Goal: Information Seeking & Learning: Learn about a topic

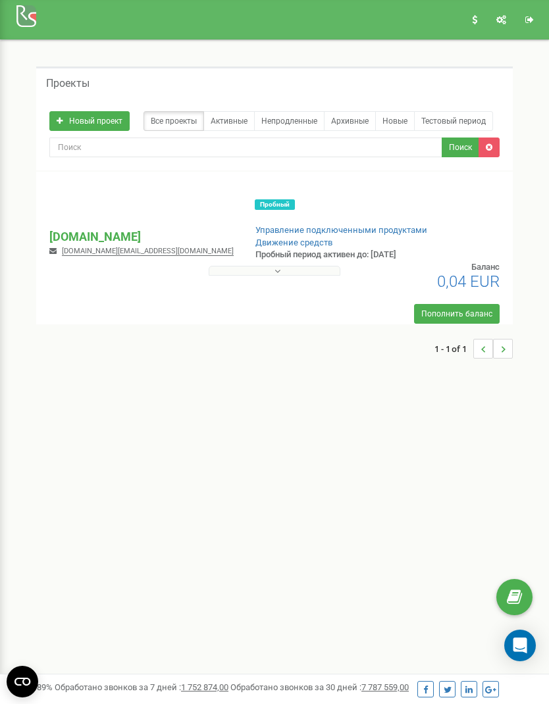
click at [74, 229] on p "[DOMAIN_NAME]" at bounding box center [141, 236] width 184 height 17
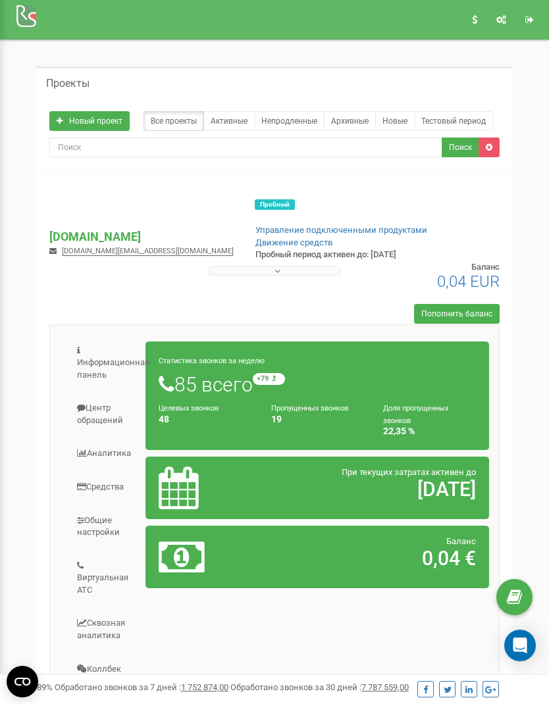
click at [113, 438] on link "Аналитика" at bounding box center [103, 454] width 86 height 32
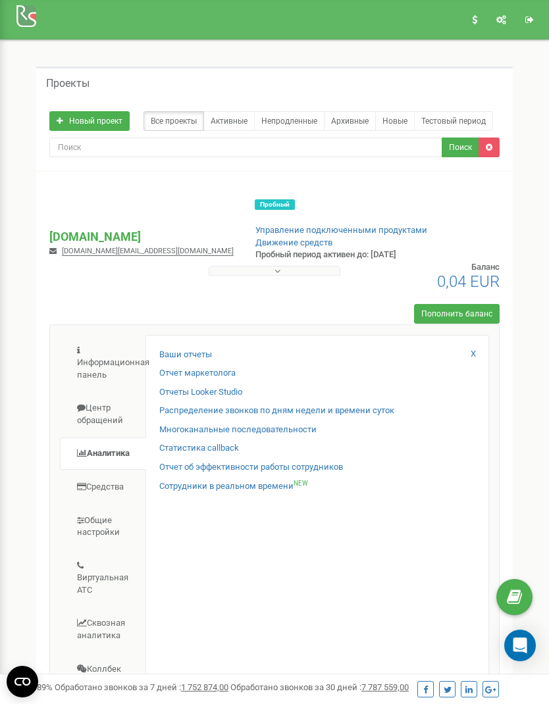
click at [227, 386] on link "Отчеты Looker Studio" at bounding box center [200, 392] width 83 height 13
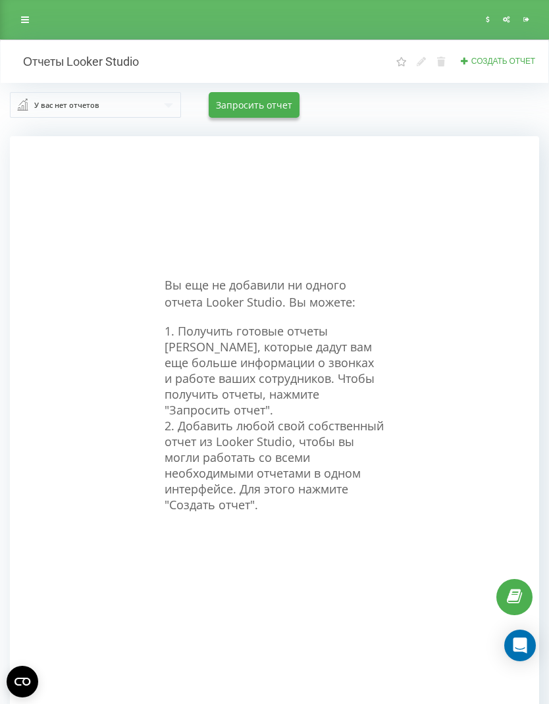
click at [20, 20] on link at bounding box center [25, 20] width 24 height 18
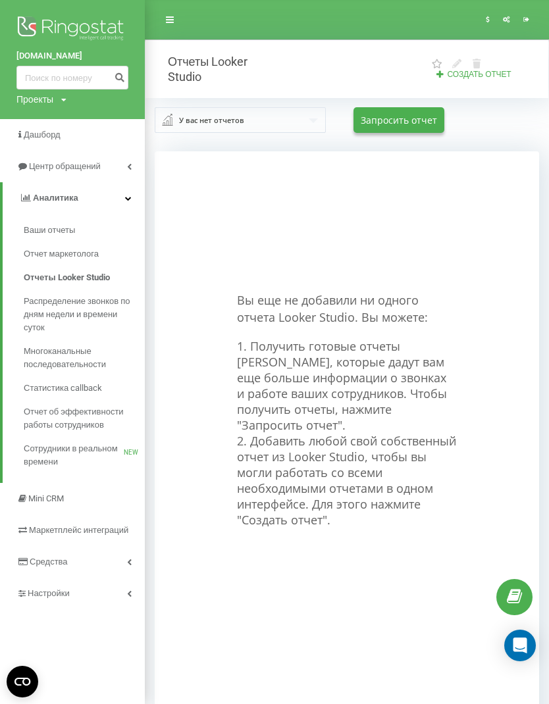
click at [40, 298] on span "Распределение звонков по дням недели и времени суток" at bounding box center [81, 314] width 115 height 39
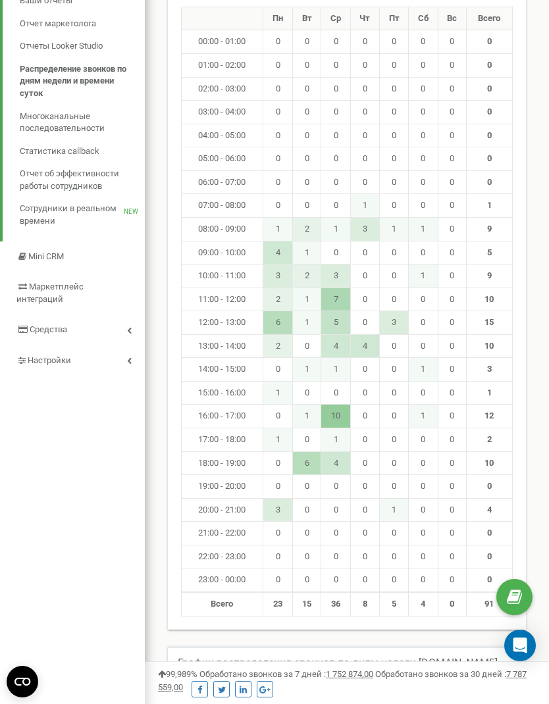
scroll to position [208, 0]
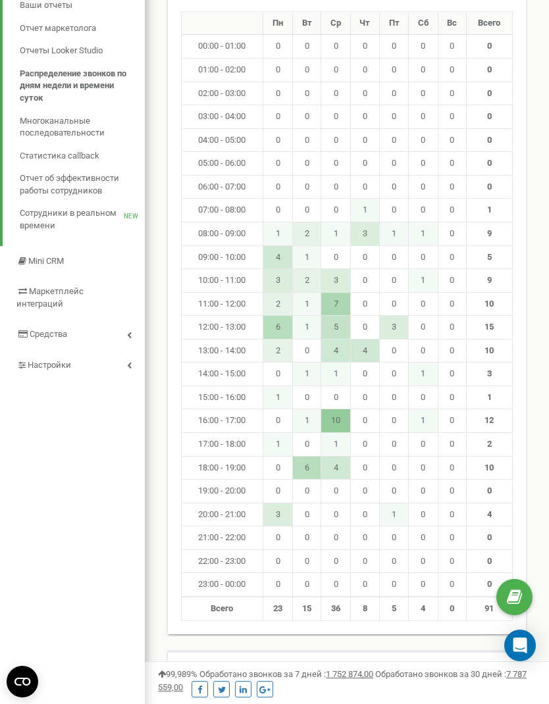
click at [30, 115] on span "Многоканальные последовательности" at bounding box center [79, 127] width 118 height 24
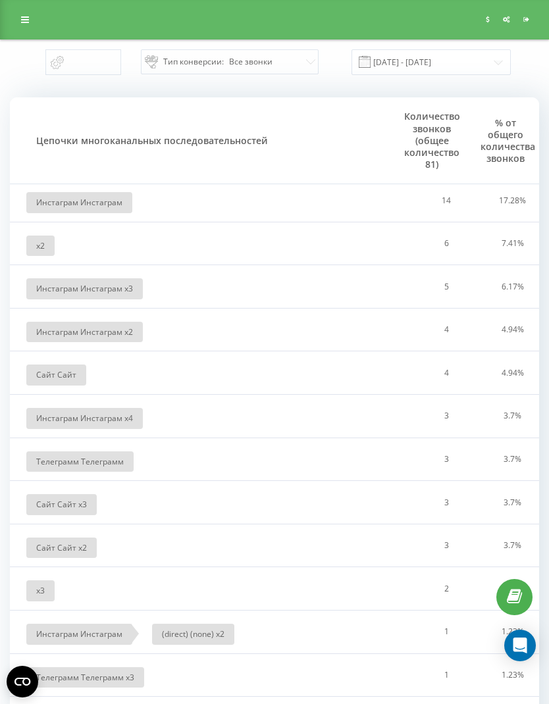
click at [24, 20] on icon at bounding box center [25, 19] width 8 height 9
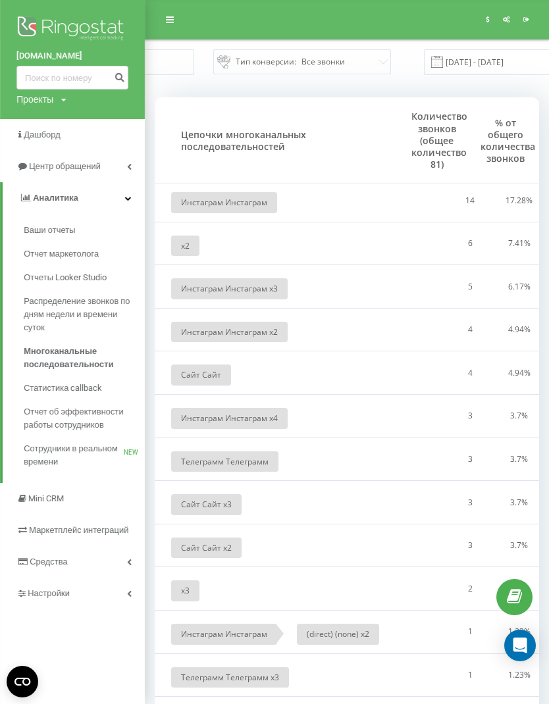
click at [35, 389] on span "Статистика callback" at bounding box center [63, 388] width 78 height 13
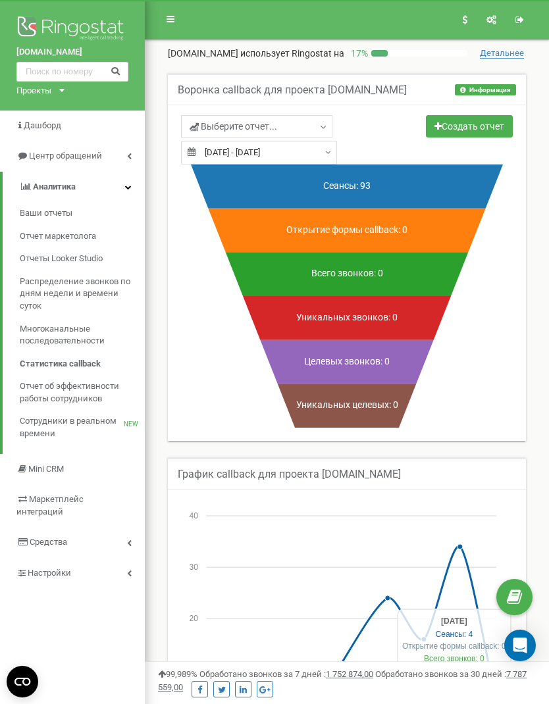
click at [42, 211] on span "Ваши отчеты" at bounding box center [46, 213] width 53 height 13
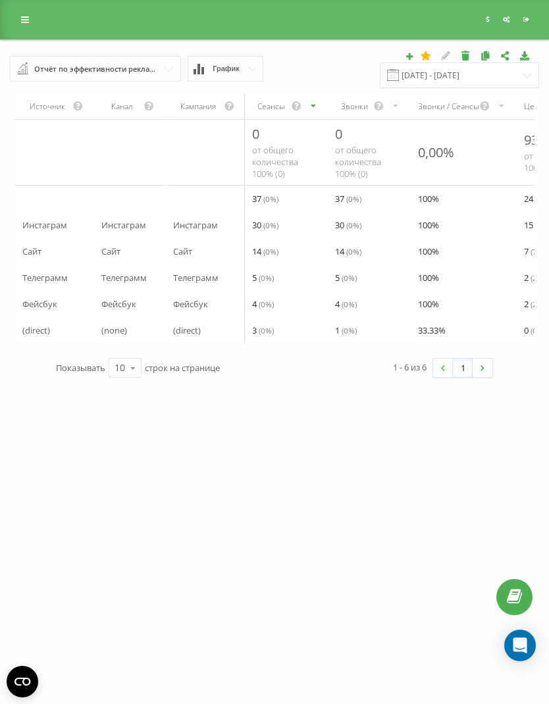
click at [28, 24] on link at bounding box center [25, 20] width 24 height 18
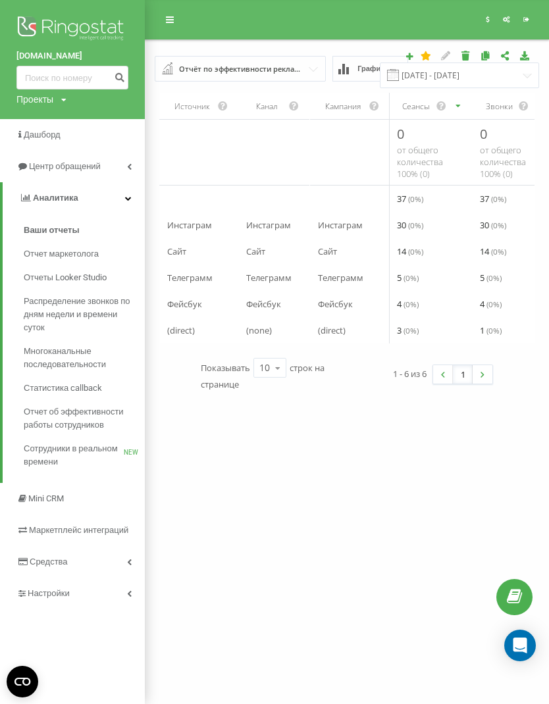
click at [42, 247] on span "Отчет маркетолога" at bounding box center [61, 253] width 75 height 13
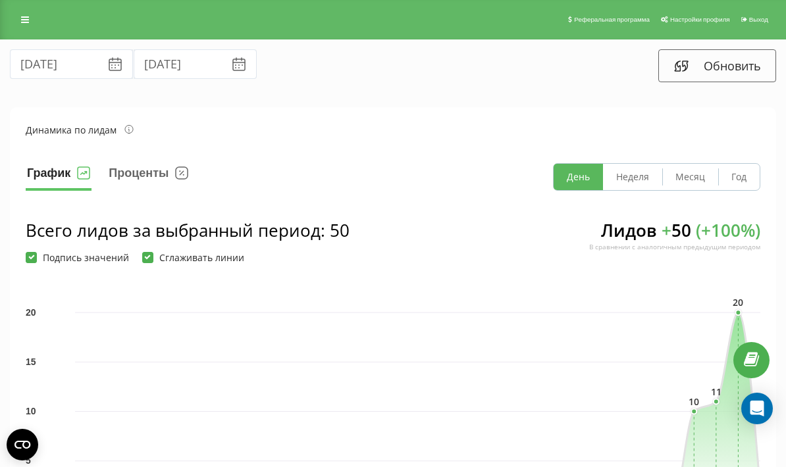
click at [118, 180] on button "Проценты" at bounding box center [148, 177] width 82 height 28
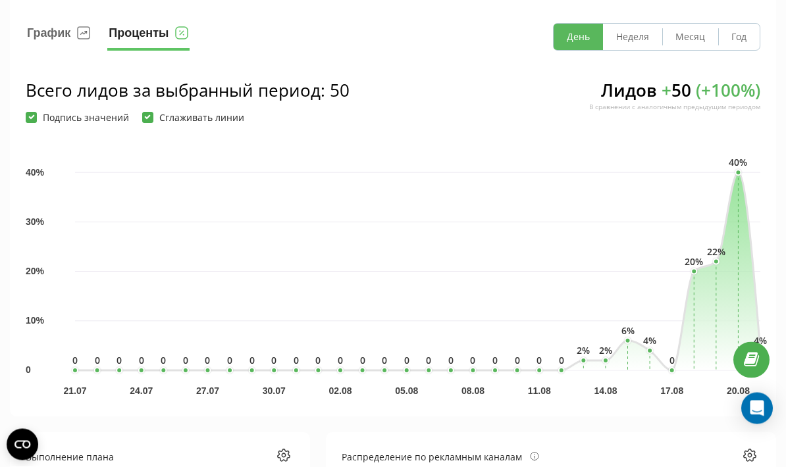
scroll to position [140, 0]
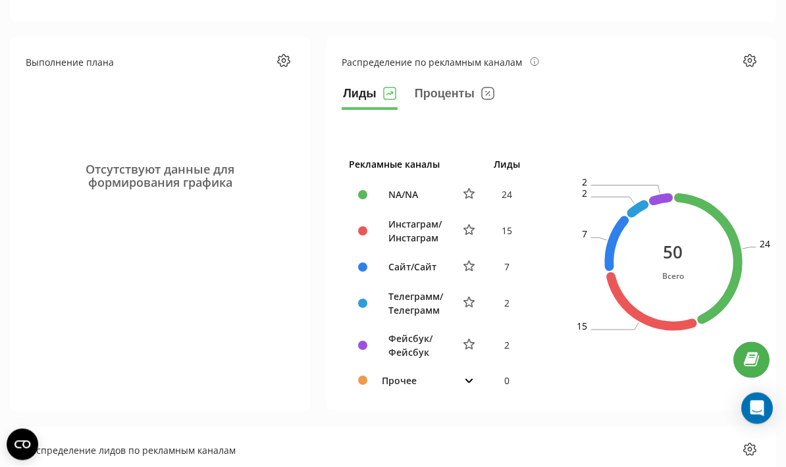
click at [430, 105] on button "Проценты" at bounding box center [454, 97] width 82 height 26
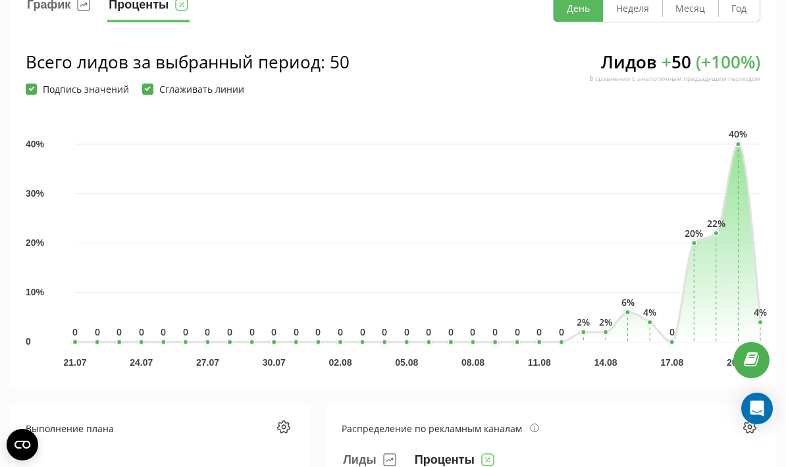
scroll to position [0, 0]
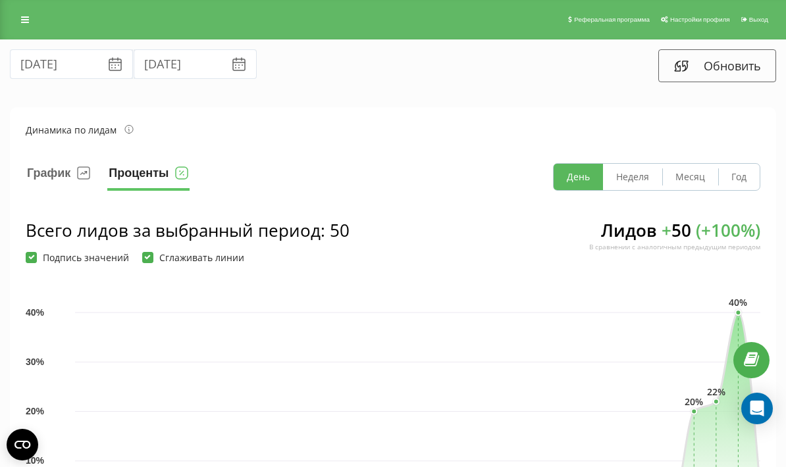
click at [22, 24] on icon at bounding box center [25, 19] width 8 height 9
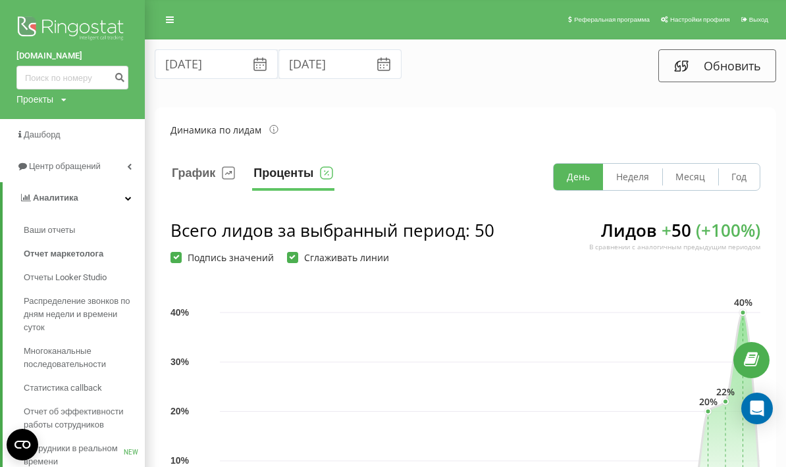
click at [42, 133] on span "Дашборд" at bounding box center [42, 135] width 37 height 10
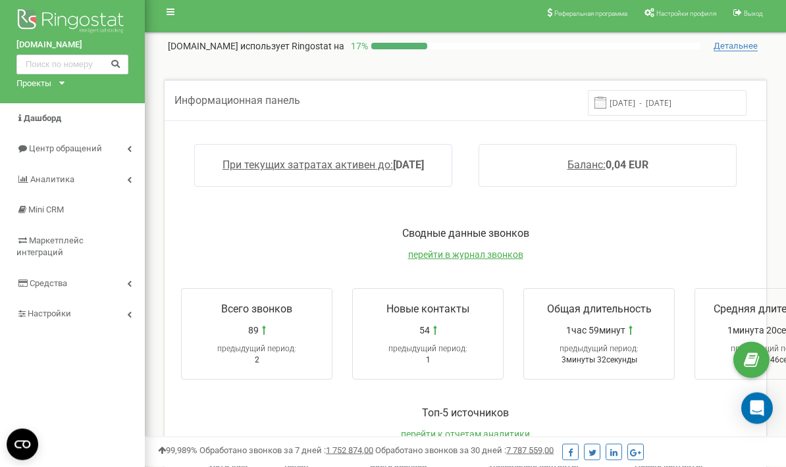
scroll to position [6, 0]
click at [432, 252] on span "перейти в журнал звонков" at bounding box center [465, 256] width 115 height 11
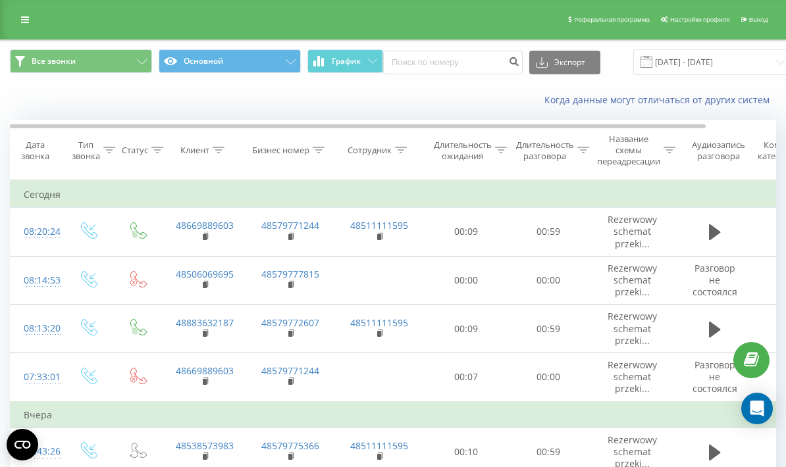
click at [32, 22] on link at bounding box center [25, 20] width 24 height 18
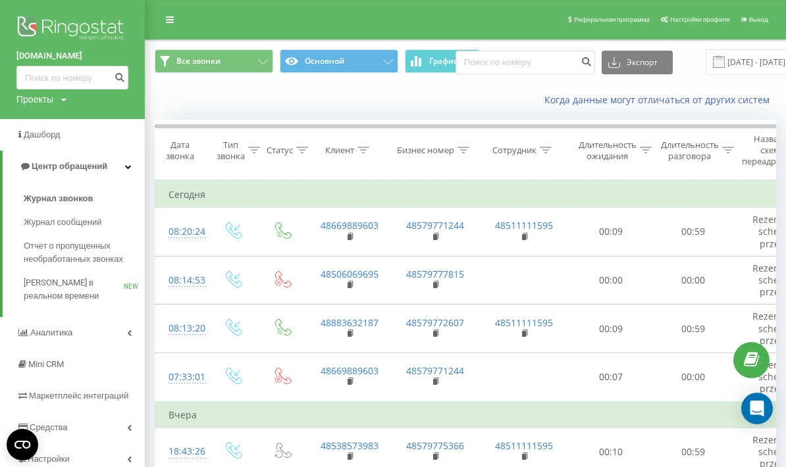
click at [32, 132] on span "Дашборд" at bounding box center [42, 135] width 37 height 10
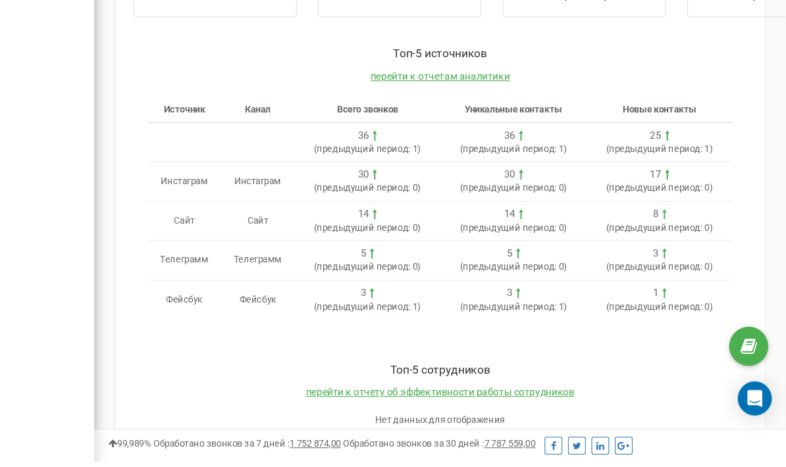
scroll to position [332, 0]
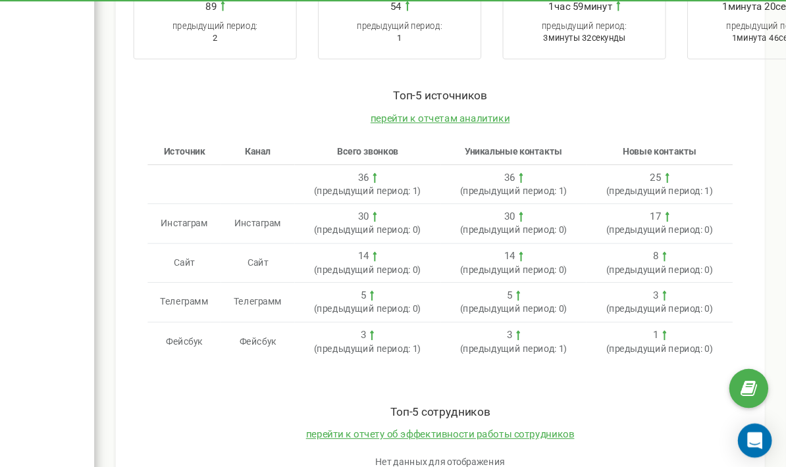
click at [401, 105] on span "перейти к отчетам аналитики" at bounding box center [465, 110] width 129 height 11
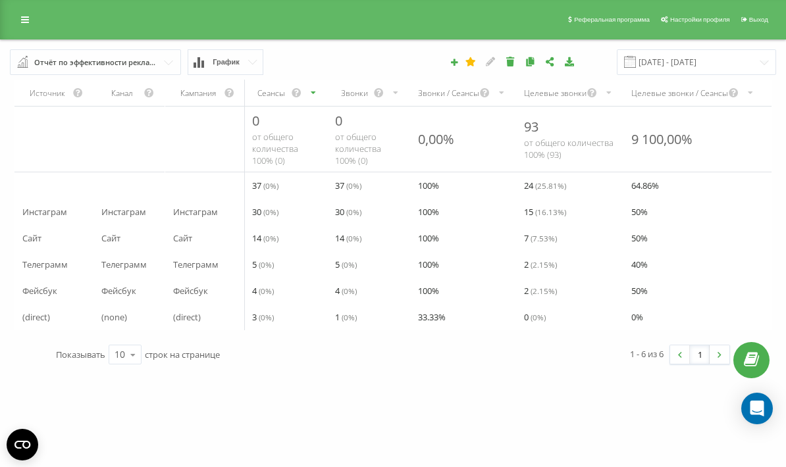
click at [63, 70] on div "Отчёт по эффективности рекламных кампаний" at bounding box center [96, 62] width 124 height 14
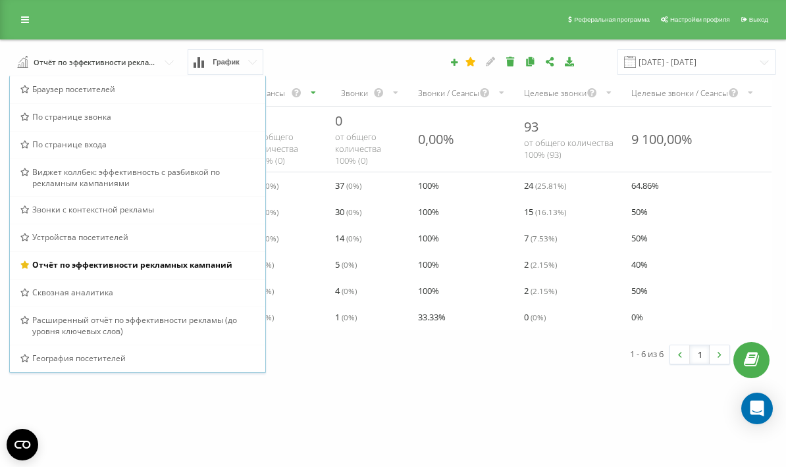
click at [306, 63] on div "[DATE] - [DATE]" at bounding box center [540, 62] width 490 height 26
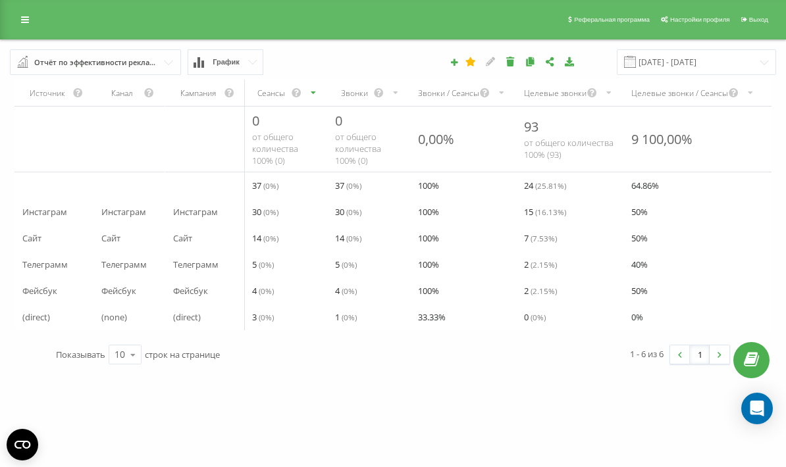
click at [575, 66] on icon at bounding box center [569, 61] width 11 height 9
